Goal: Information Seeking & Learning: Learn about a topic

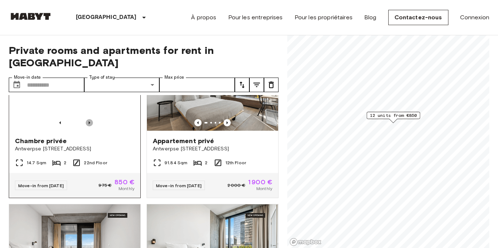
click at [87, 119] on icon "Previous image" at bounding box center [89, 122] width 7 height 7
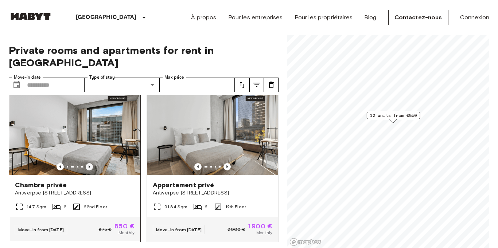
scroll to position [13, 0]
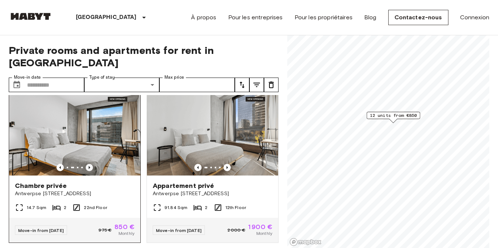
click at [88, 164] on icon "Previous image" at bounding box center [89, 167] width 7 height 7
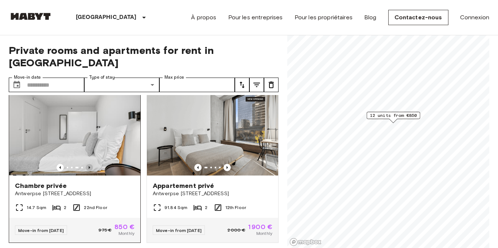
click at [88, 164] on icon "Previous image" at bounding box center [89, 167] width 7 height 7
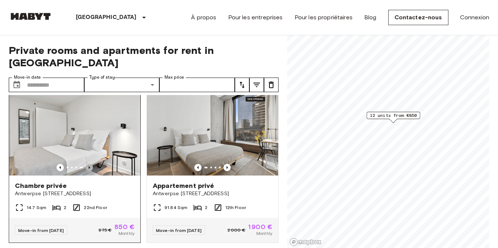
click at [88, 164] on icon "Previous image" at bounding box center [89, 167] width 7 height 7
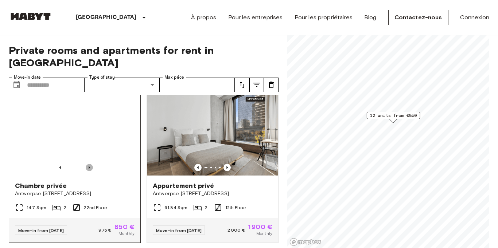
click at [89, 166] on icon "Previous image" at bounding box center [89, 167] width 1 height 3
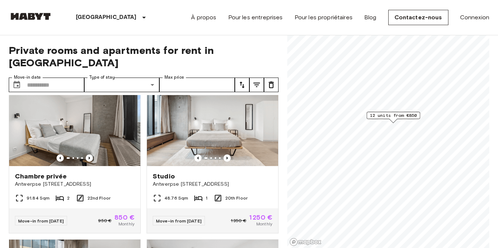
scroll to position [347, 0]
